Goal: Navigation & Orientation: Locate item on page

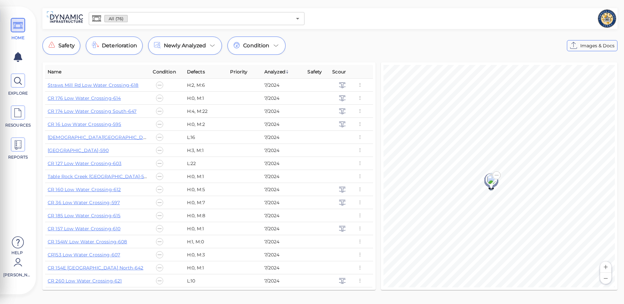
click at [604, 266] on button "Zoom in" at bounding box center [605, 267] width 11 height 11
click at [604, 274] on button "Zoom out" at bounding box center [605, 278] width 11 height 11
click at [604, 265] on button "Zoom in" at bounding box center [605, 267] width 11 height 11
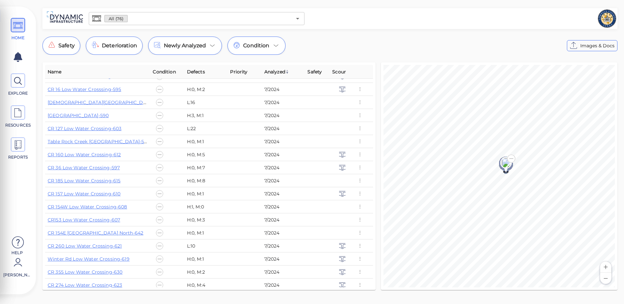
scroll to position [33, 0]
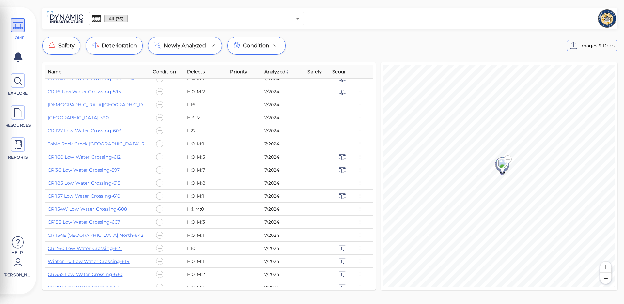
click at [607, 268] on button "Zoom in" at bounding box center [605, 267] width 11 height 11
